Goal: Information Seeking & Learning: Learn about a topic

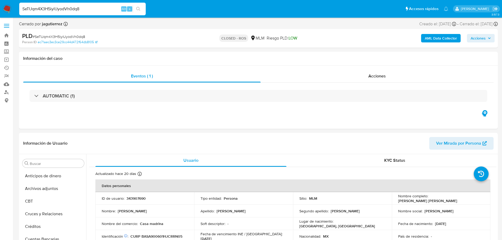
select select "10"
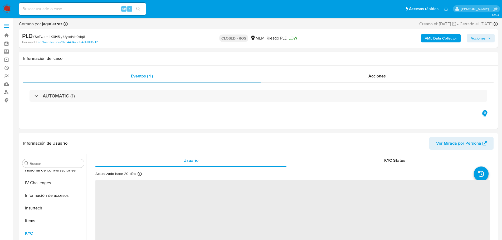
scroll to position [223, 0]
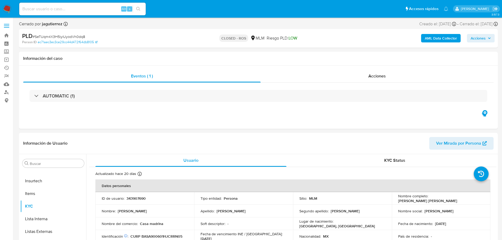
select select "10"
click at [85, 11] on input at bounding box center [82, 9] width 126 height 7
paste input "SeTUqm4X3H5iyiUyodVh0dq8"
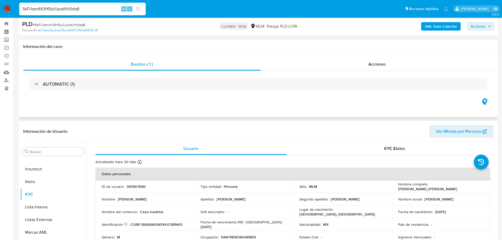
scroll to position [0, 0]
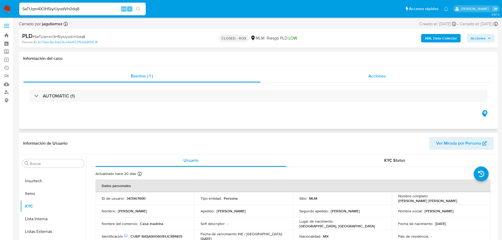
click at [372, 79] on div "Acciones" at bounding box center [376, 76] width 233 height 13
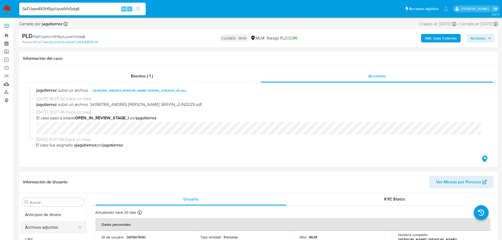
click at [53, 228] on button "Archivos adjuntos" at bounding box center [51, 227] width 62 height 13
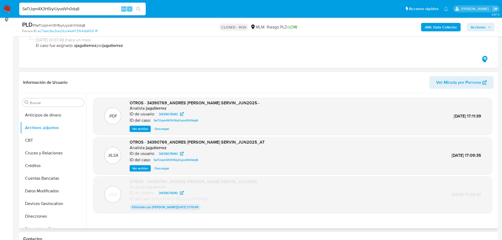
scroll to position [79, 0]
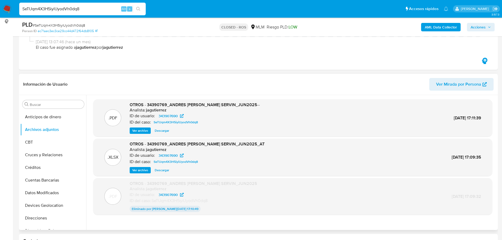
click at [139, 129] on span "Ver archivo" at bounding box center [140, 130] width 16 height 5
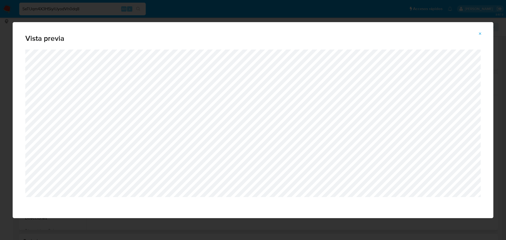
click at [480, 35] on icon "Attachment preview" at bounding box center [480, 34] width 4 height 4
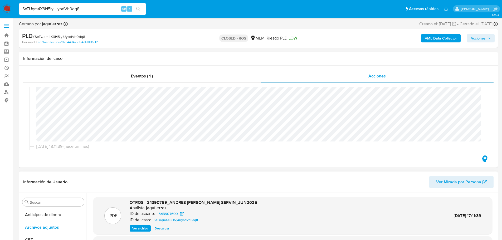
scroll to position [343, 0]
click at [468, 181] on span "Ver Mirada por Persona" at bounding box center [458, 182] width 45 height 13
click at [71, 11] on input "SeTUqm4X3H5iyiUyodVh0dq8" at bounding box center [82, 9] width 126 height 7
paste input "9WSu0EQBpnHt1gGKWigeSmfz"
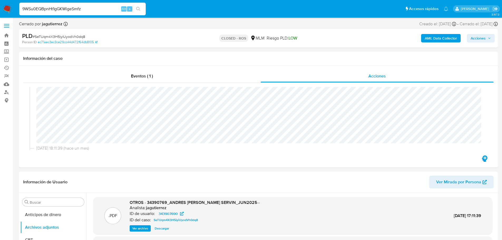
type input "9WSu0EQBpnHt1gGKWigeSmfz"
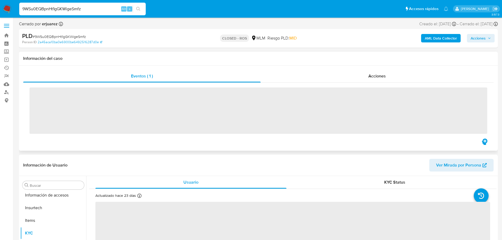
scroll to position [223, 0]
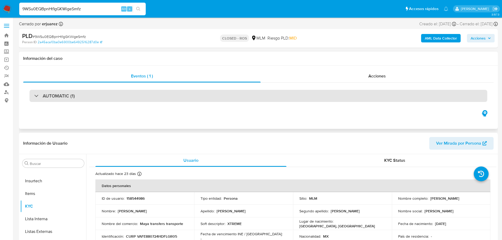
click at [90, 100] on div "AUTOMATIC (1)" at bounding box center [258, 96] width 458 height 12
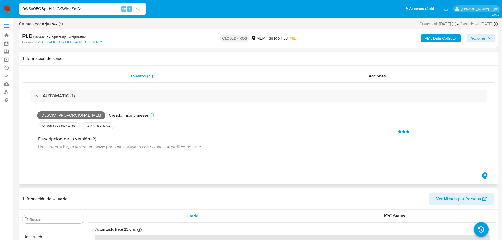
select select "10"
click at [364, 74] on div "Acciones" at bounding box center [376, 76] width 233 height 13
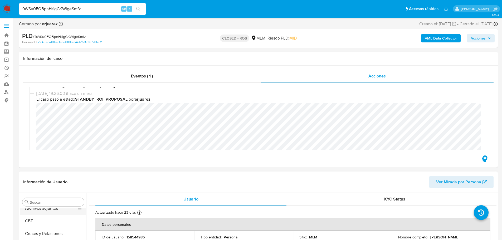
scroll to position [0, 0]
click at [49, 226] on button "Archivos adjuntos" at bounding box center [51, 227] width 62 height 13
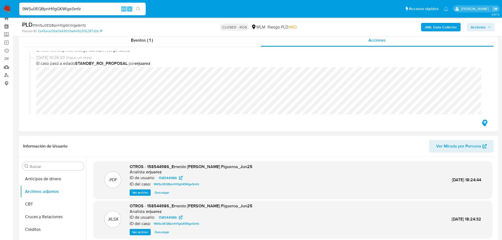
scroll to position [26, 0]
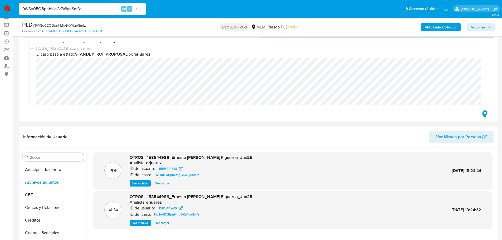
click at [142, 184] on span "Ver archivo" at bounding box center [140, 183] width 16 height 5
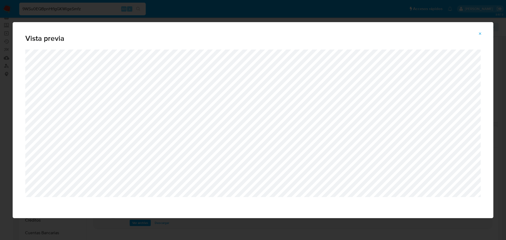
click at [481, 35] on icon "Attachment preview" at bounding box center [480, 34] width 4 height 4
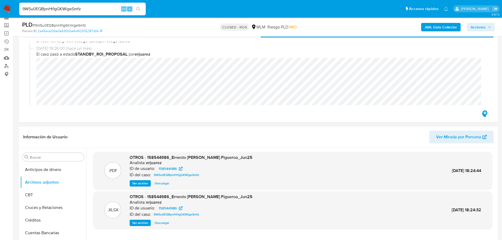
click at [56, 9] on input "9WSu0EQBpnHt1gGKWigeSmfz" at bounding box center [82, 9] width 126 height 7
paste input "IgjAFQ2qfY7mI0H9GP0wCQdu"
type input "IgjAFQ2qfY7mI0H9GP0wCQdu"
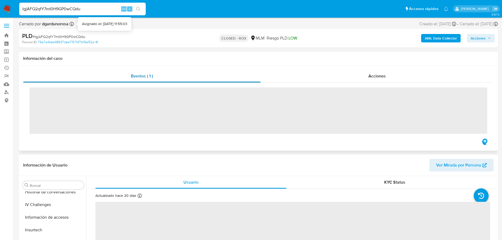
scroll to position [223, 0]
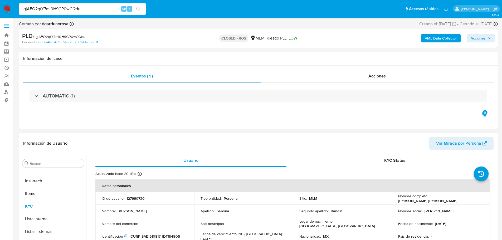
select select "10"
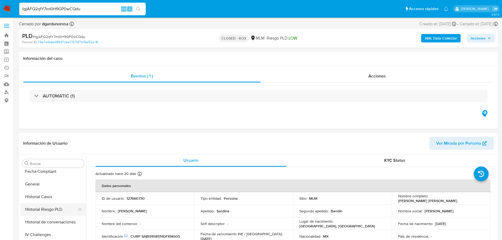
scroll to position [65, 0]
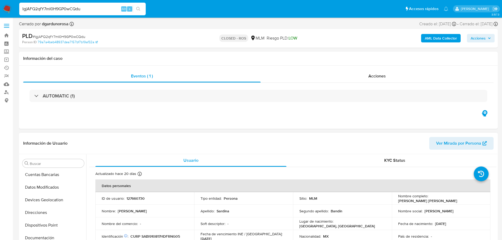
click at [462, 141] on span "Ver Mirada por Persona" at bounding box center [458, 143] width 45 height 13
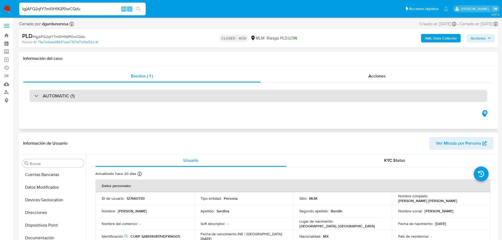
click at [100, 94] on div "AUTOMATIC (1)" at bounding box center [258, 96] width 458 height 12
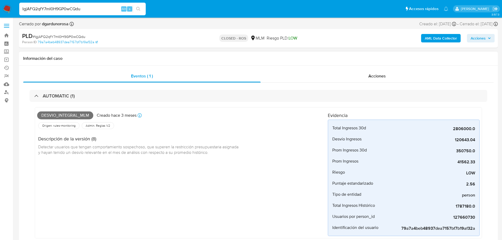
click at [368, 67] on div "Eventos ( 1 ) Acciones AUTOMATIC (1) Desvio_integral_mlm Creado hace 3 meses Cr…" at bounding box center [258, 166] width 479 height 201
click at [366, 73] on div "Acciones" at bounding box center [376, 76] width 233 height 13
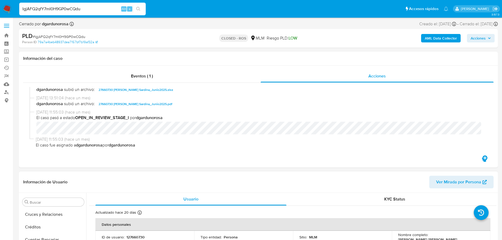
scroll to position [0, 0]
drag, startPoint x: 47, startPoint y: 227, endPoint x: 92, endPoint y: 220, distance: 45.5
click at [48, 226] on button "Archivos adjuntos" at bounding box center [53, 227] width 66 height 13
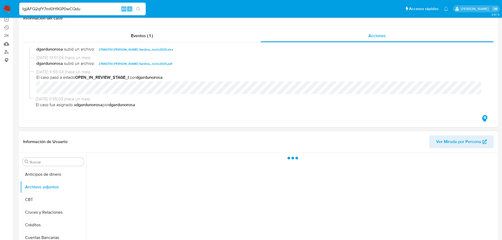
scroll to position [53, 0]
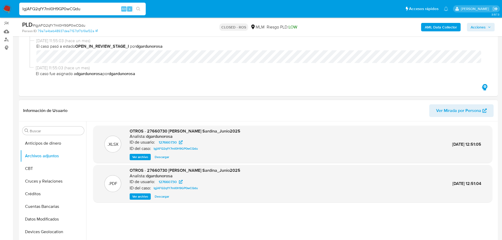
drag, startPoint x: 144, startPoint y: 204, endPoint x: 144, endPoint y: 200, distance: 4.7
click at [144, 204] on div ".XLSX OTROS - 27660730 Jose Sardina_Junio2025 Analista: dgardunorosa ID de usua…" at bounding box center [292, 189] width 399 height 126
click at [144, 199] on span "Ver archivo" at bounding box center [140, 196] width 16 height 5
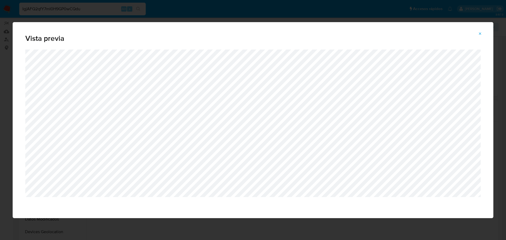
click at [476, 34] on button "Attachment preview" at bounding box center [480, 33] width 12 height 8
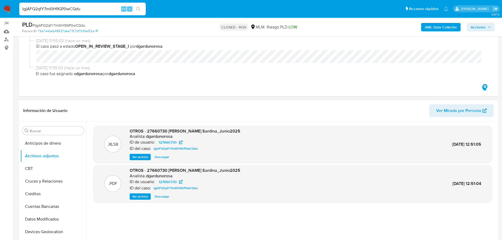
click at [87, 10] on input "IgjAFQ2qfY7mI0H9GP0wCQdu" at bounding box center [82, 9] width 126 height 7
paste input "Sa8WULbOJpNbUsJ3ZX6LAk3D"
type input "Sa8WULbOJpNbUsJ3ZX6LAk3D"
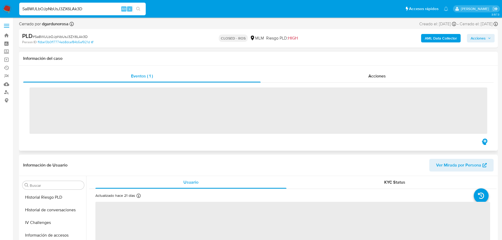
scroll to position [223, 0]
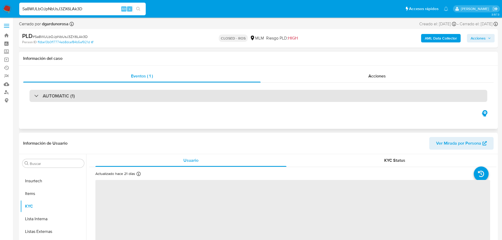
click at [72, 97] on h3 "AUTOMATIC (1)" at bounding box center [59, 96] width 32 height 6
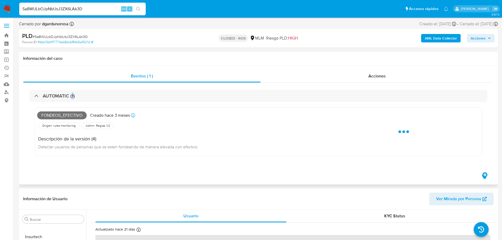
select select "10"
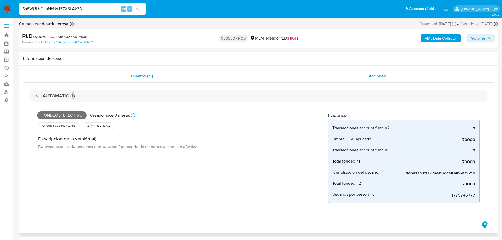
click at [332, 74] on div "Acciones" at bounding box center [376, 76] width 233 height 13
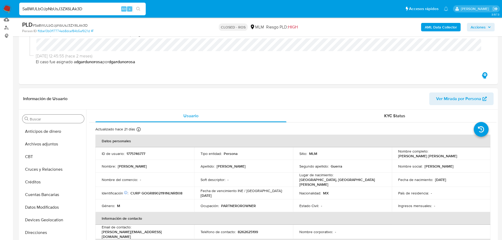
scroll to position [26, 0]
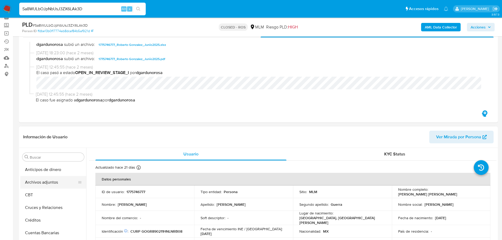
click at [51, 185] on button "Archivos adjuntos" at bounding box center [51, 182] width 62 height 13
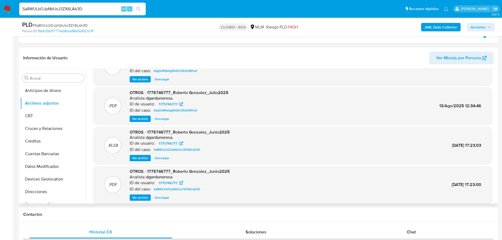
scroll to position [44, 0]
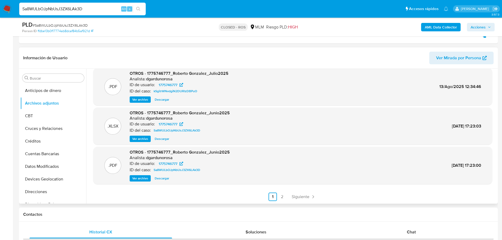
click at [142, 178] on span "Ver archivo" at bounding box center [140, 178] width 16 height 5
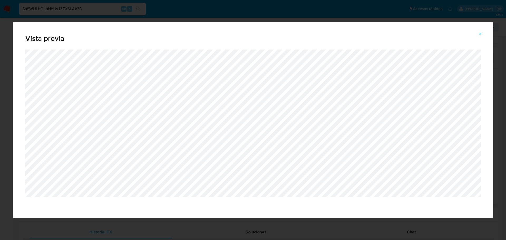
click at [480, 32] on icon "Attachment preview" at bounding box center [480, 34] width 4 height 4
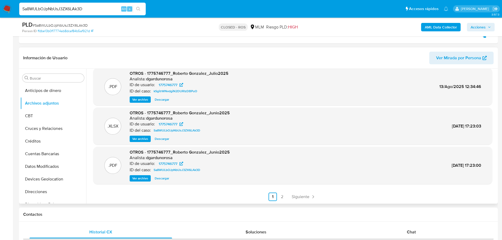
click at [97, 4] on div "Sa8WULbOJpNbUsJ3ZX6LAk3D Alt s" at bounding box center [82, 9] width 126 height 13
click at [97, 7] on input "Sa8WULbOJpNbUsJ3ZX6LAk3D" at bounding box center [82, 9] width 126 height 7
paste input "dB6TLtmf21RXzsuUUi58l8fg"
type input "dB6TLtmf21RXzsuUUi58l8fg"
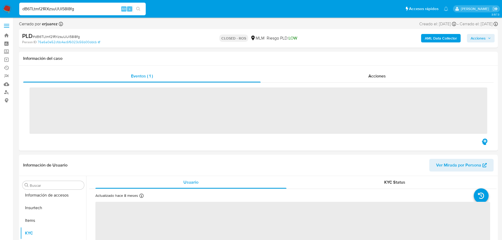
scroll to position [223, 0]
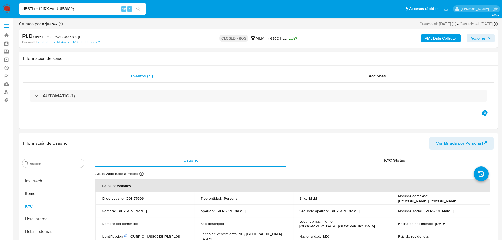
select select "10"
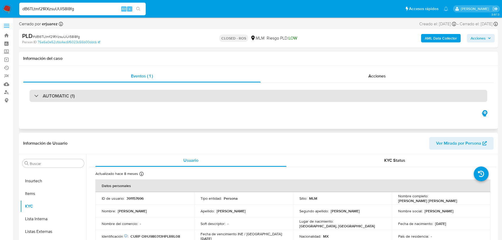
click at [80, 93] on div "AUTOMATIC (1)" at bounding box center [258, 96] width 458 height 12
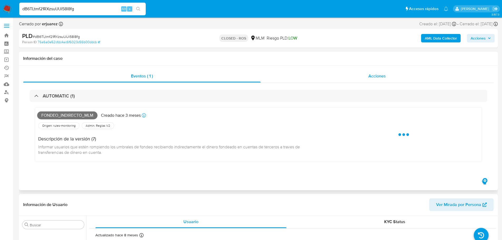
click at [373, 77] on span "Acciones" at bounding box center [376, 76] width 17 height 6
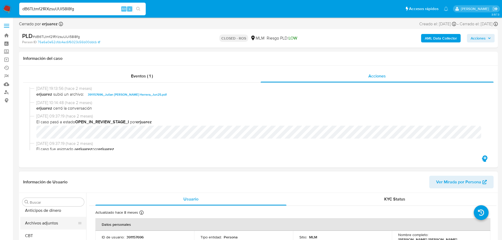
scroll to position [0, 0]
click at [61, 226] on button "Archivos adjuntos" at bounding box center [51, 227] width 62 height 13
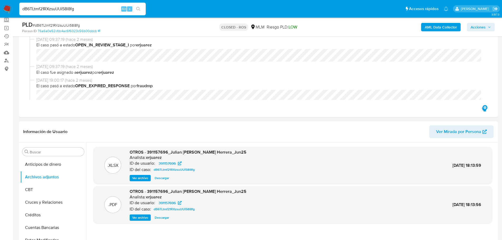
scroll to position [79, 0]
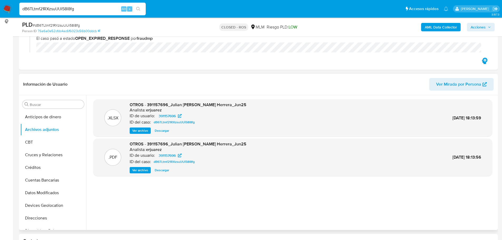
click at [137, 170] on span "Ver archivo" at bounding box center [140, 170] width 16 height 5
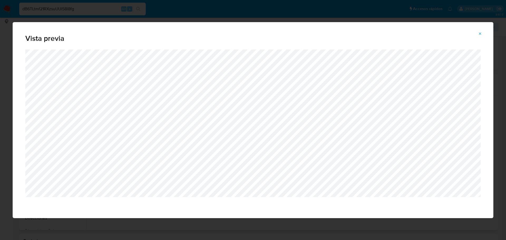
click at [479, 37] on button "Attachment preview" at bounding box center [480, 33] width 12 height 8
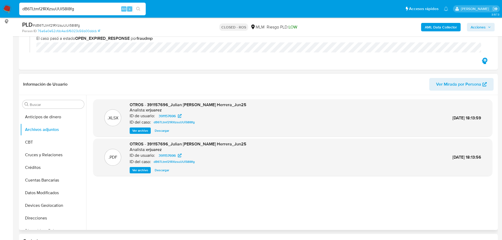
click at [47, 9] on input "dB6TLtmf21RXzsuUUi58l8fg" at bounding box center [82, 9] width 126 height 7
paste input "NTXjT7r41Pczo9XdyQmC6fzG"
type input "NTXjT7r41Pczo9XdyQmC6fzG"
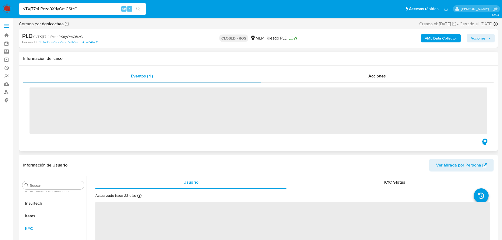
scroll to position [223, 0]
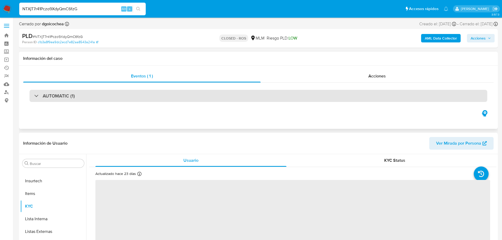
click at [91, 97] on div "AUTOMATIC (1)" at bounding box center [258, 96] width 458 height 12
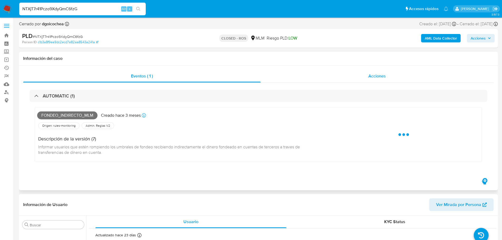
select select "10"
click at [375, 73] on span "Acciones" at bounding box center [376, 76] width 17 height 6
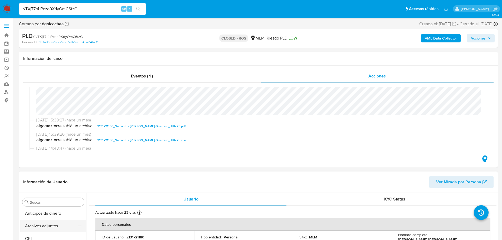
scroll to position [0, 0]
click at [55, 222] on button "Archivos adjuntos" at bounding box center [51, 227] width 62 height 13
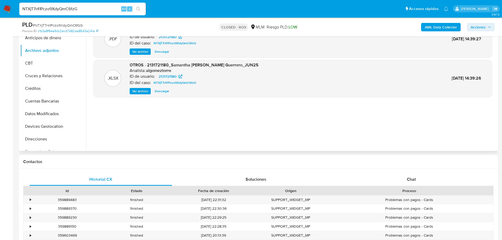
scroll to position [105, 0]
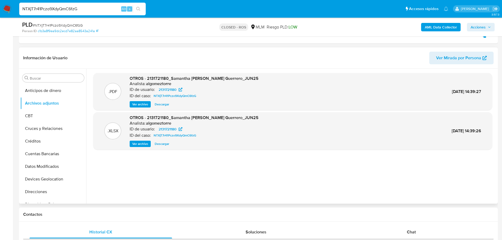
drag, startPoint x: 140, startPoint y: 104, endPoint x: 143, endPoint y: 105, distance: 3.3
click at [139, 104] on span "Ver archivo" at bounding box center [140, 104] width 16 height 5
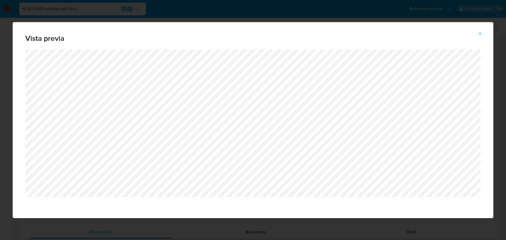
click at [483, 36] on button "Attachment preview" at bounding box center [480, 33] width 12 height 8
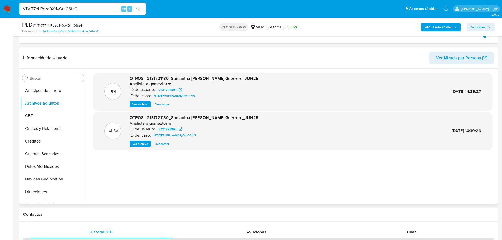
click at [85, 9] on input "NTXjT7r41Pczo9XdyQmC6fzG" at bounding box center [82, 9] width 126 height 7
paste input "kx6QkTEaQ1GKeEq5boSN81mO"
type input "kx6QkTEaQ1GKeEq5boSN81mO"
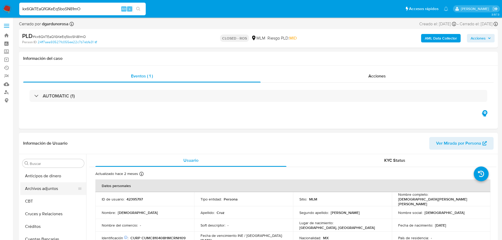
select select "10"
click at [47, 188] on button "Archivos adjuntos" at bounding box center [51, 188] width 62 height 13
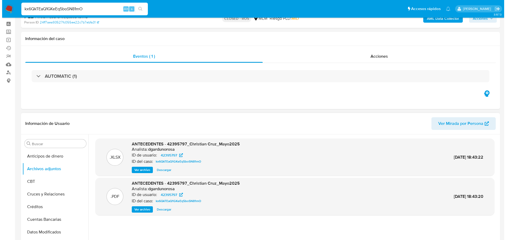
scroll to position [53, 0]
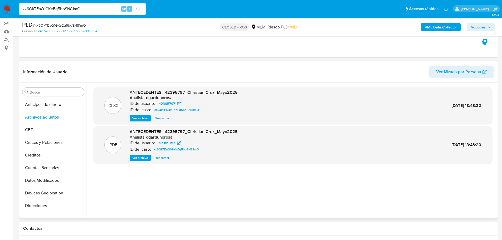
click at [136, 156] on span "Ver archivo" at bounding box center [140, 157] width 16 height 5
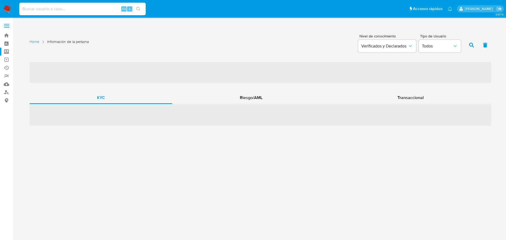
click at [7, 52] on label "Screening" at bounding box center [31, 52] width 63 height 8
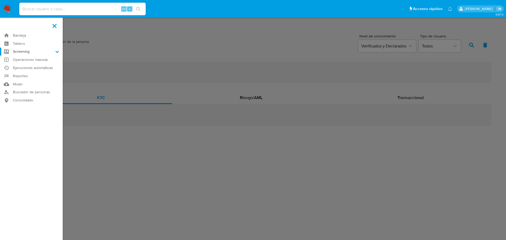
click at [0, 0] on input "Screening" at bounding box center [0, 0] width 0 height 0
click at [28, 70] on link "Herramientas" at bounding box center [31, 72] width 63 height 7
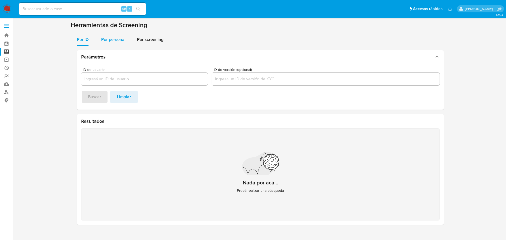
click at [107, 38] on span "Por persona" at bounding box center [112, 39] width 23 height 6
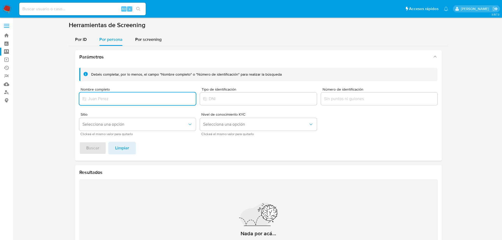
drag, startPoint x: 114, startPoint y: 97, endPoint x: 116, endPoint y: 100, distance: 4.0
click at [114, 97] on input "Nombre completo" at bounding box center [137, 98] width 117 height 7
click at [79, 142] on button "Buscar" at bounding box center [92, 148] width 27 height 13
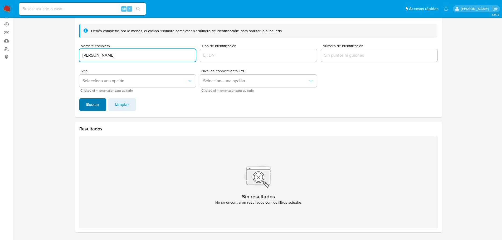
click at [95, 105] on span "Buscar" at bounding box center [92, 105] width 13 height 12
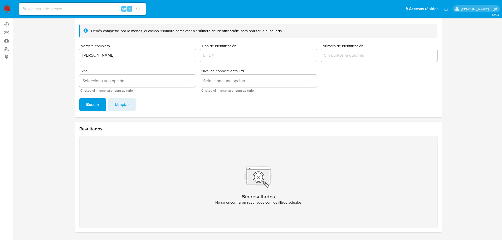
click at [62, 109] on section at bounding box center [258, 107] width 479 height 259
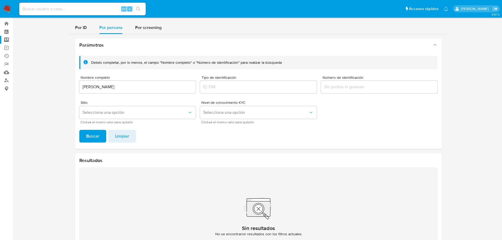
scroll to position [0, 0]
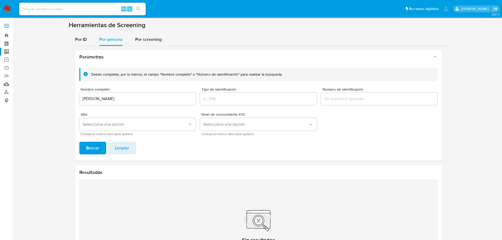
click at [146, 90] on span "Nombre completo" at bounding box center [139, 89] width 117 height 4
click at [146, 95] on input "mariana higareda salazar" at bounding box center [137, 98] width 117 height 7
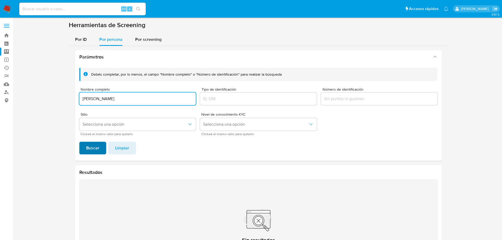
click at [98, 150] on span "Buscar" at bounding box center [92, 148] width 13 height 12
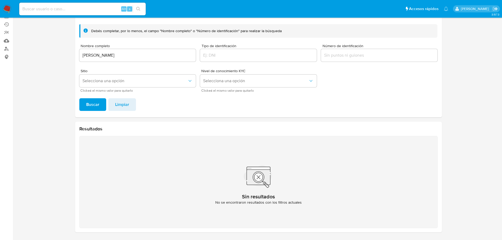
click at [108, 54] on input "mariana higareda salazar" at bounding box center [137, 55] width 117 height 7
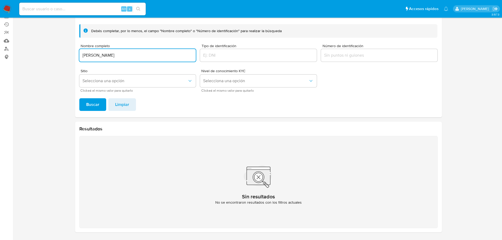
click at [108, 54] on input "mariana higareda salazar" at bounding box center [137, 55] width 117 height 7
click at [79, 98] on button "Buscar" at bounding box center [92, 104] width 27 height 13
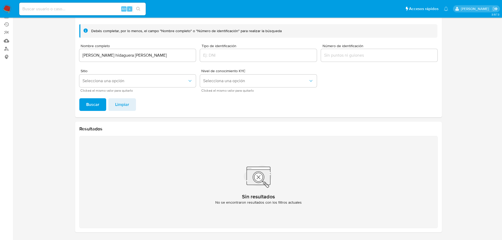
click at [97, 106] on span "Buscar" at bounding box center [92, 105] width 13 height 12
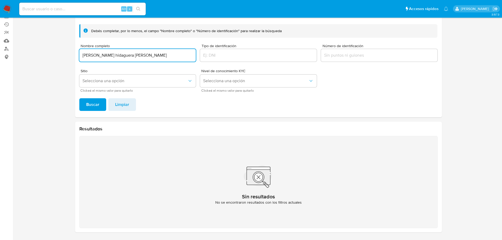
click at [111, 55] on input "mariana hidaguera salazar" at bounding box center [137, 55] width 117 height 7
type input "mariana higadera salazar"
click at [79, 98] on button "Buscar" at bounding box center [92, 104] width 27 height 13
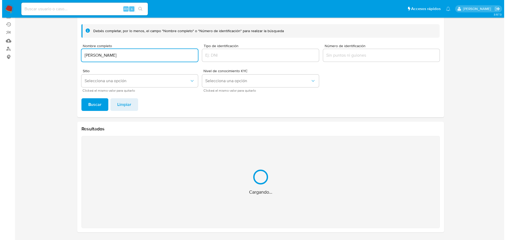
scroll to position [0, 0]
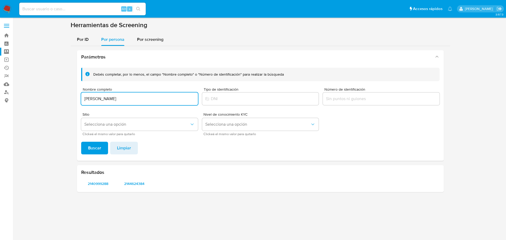
click at [97, 100] on input "mariana higadera salazar" at bounding box center [139, 98] width 117 height 7
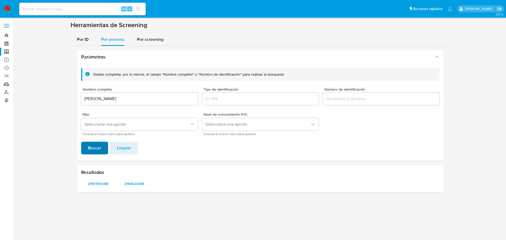
click at [104, 144] on button "Buscar" at bounding box center [94, 148] width 27 height 13
click at [96, 182] on span "2140999288" at bounding box center [98, 183] width 27 height 7
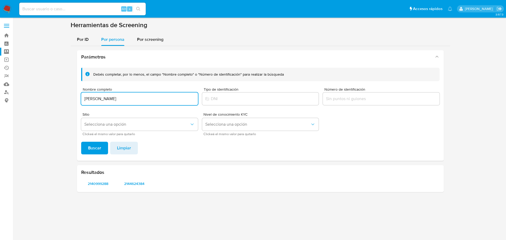
click at [110, 98] on input "mariana higadera salazar" at bounding box center [139, 98] width 117 height 7
click at [110, 97] on input "mariana higadera salazar" at bounding box center [139, 98] width 117 height 7
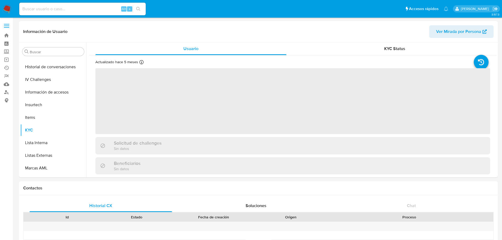
scroll to position [223, 0]
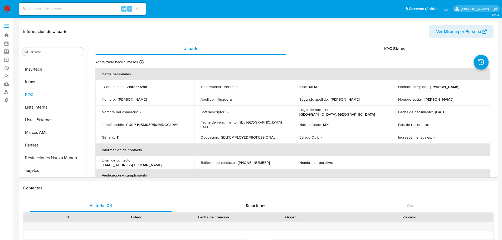
select select "10"
click at [449, 163] on table "Datos personales ID de usuario : 2140999288 Tipo entidad : Persona Sitio : MLM …" at bounding box center [292, 163] width 395 height 190
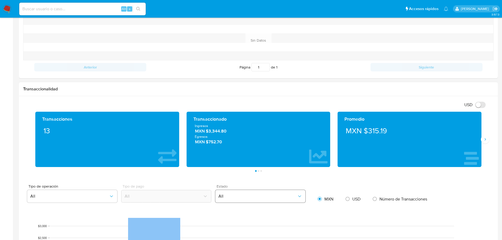
scroll to position [158, 0]
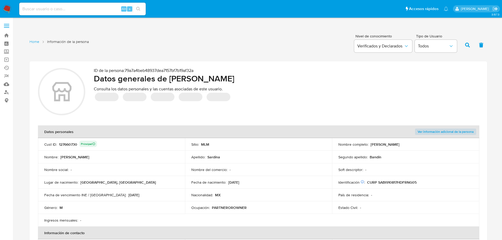
click at [7, 52] on label "Screening" at bounding box center [31, 52] width 63 height 8
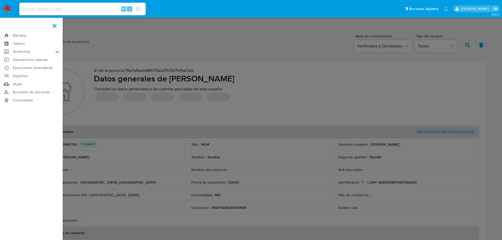
click at [0, 0] on input "Screening" at bounding box center [0, 0] width 0 height 0
click at [27, 72] on link "Herramientas" at bounding box center [31, 72] width 63 height 7
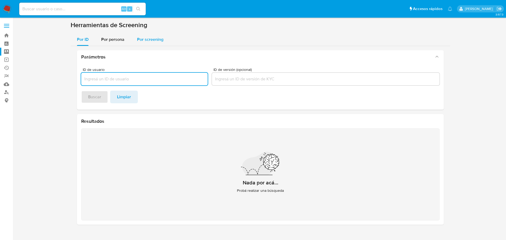
click at [150, 44] on div "Por screening" at bounding box center [150, 39] width 26 height 13
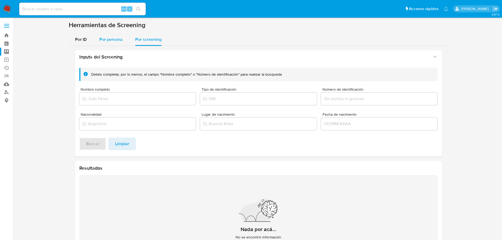
click at [102, 44] on div "Por persona" at bounding box center [110, 39] width 23 height 13
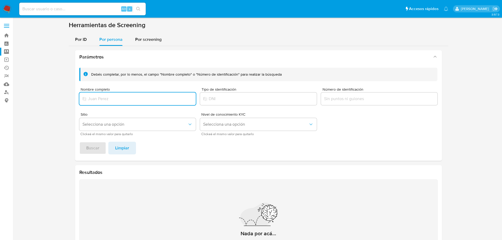
click at [104, 94] on div at bounding box center [137, 98] width 117 height 13
click at [104, 97] on input "Nombre completo" at bounding box center [137, 98] width 117 height 7
type input "[PERSON_NAME]"
click at [79, 142] on button "Buscar" at bounding box center [92, 148] width 27 height 13
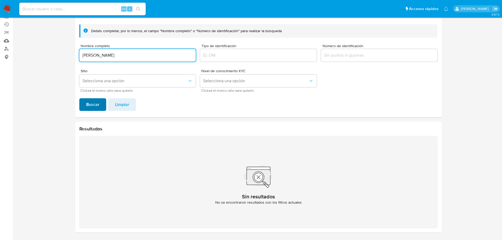
drag, startPoint x: 97, startPoint y: 102, endPoint x: 102, endPoint y: 107, distance: 7.5
click at [96, 102] on span "Buscar" at bounding box center [92, 105] width 13 height 12
